Goal: Transaction & Acquisition: Obtain resource

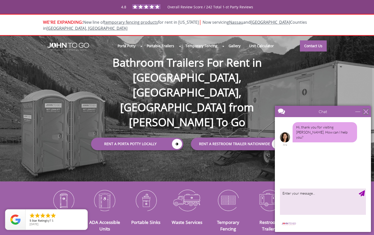
click at [365, 111] on div "close" at bounding box center [365, 111] width 5 height 5
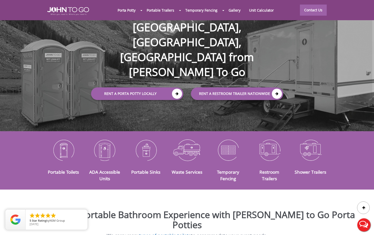
scroll to position [48, 0]
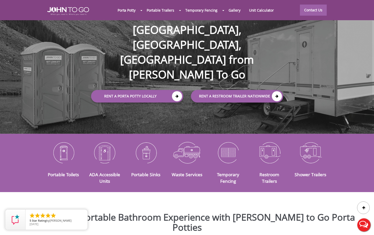
click at [60, 151] on img at bounding box center [64, 153] width 34 height 26
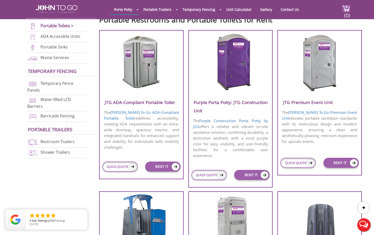
scroll to position [179, 0]
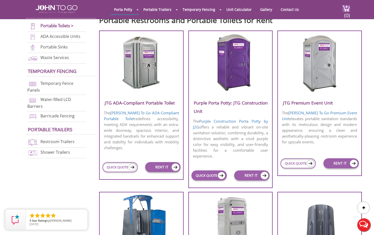
click at [210, 175] on link "QUICK QUOTE" at bounding box center [208, 176] width 35 height 10
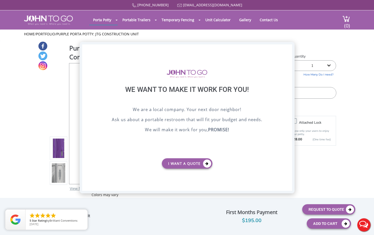
click at [290, 48] on div "X" at bounding box center [288, 48] width 8 height 9
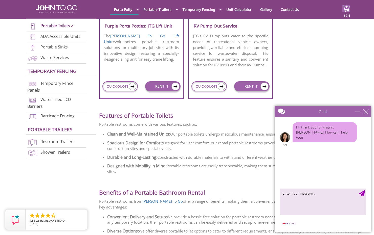
scroll to position [569, 0]
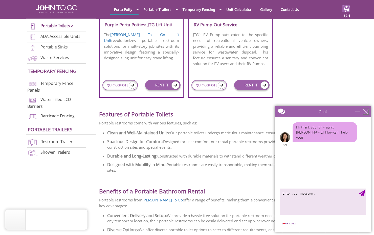
click at [367, 111] on div "close" at bounding box center [365, 111] width 5 height 5
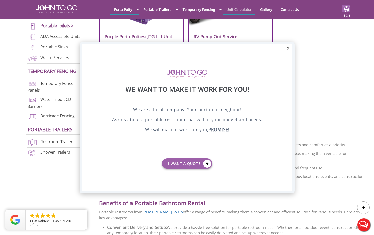
scroll to position [0, 0]
click at [288, 48] on div "X" at bounding box center [288, 48] width 8 height 9
